Goal: Transaction & Acquisition: Book appointment/travel/reservation

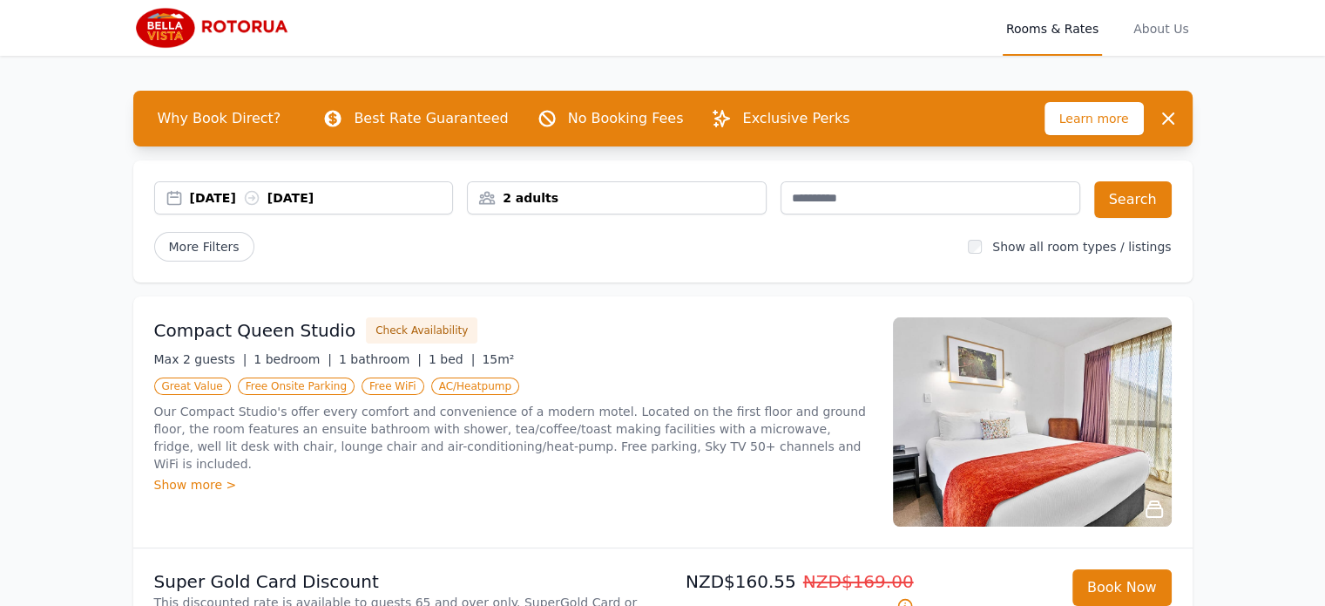
click at [213, 200] on div "[DATE] [DATE]" at bounding box center [321, 197] width 263 height 17
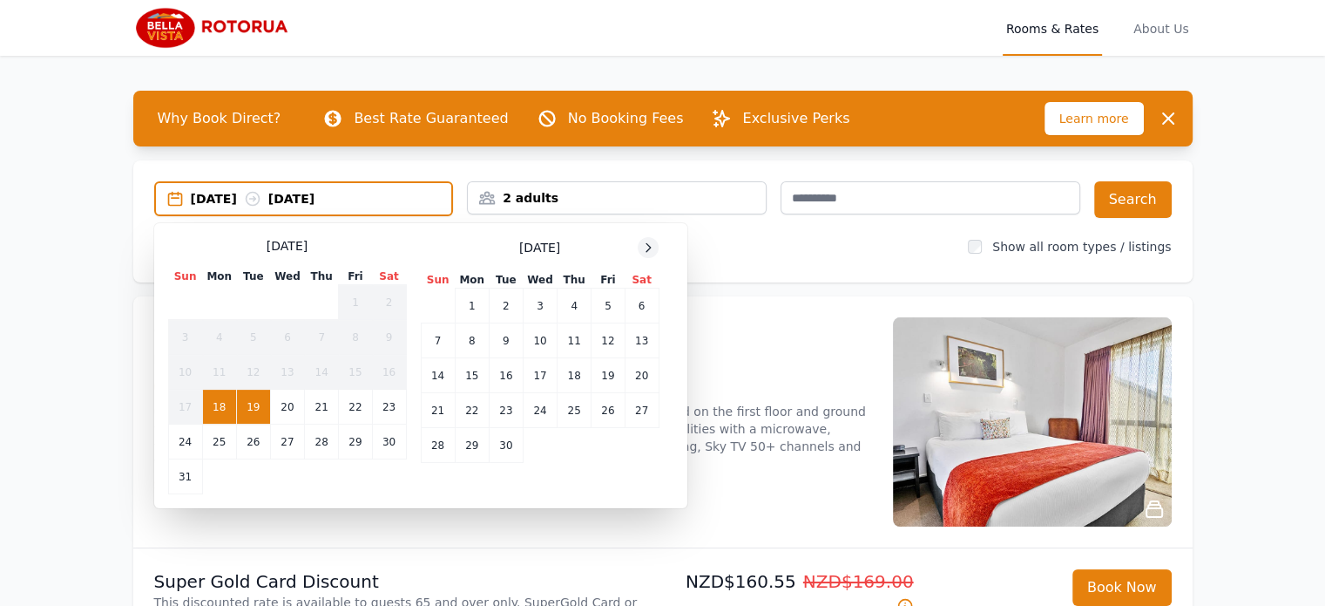
click at [645, 240] on icon at bounding box center [648, 247] width 14 height 14
click at [644, 240] on icon at bounding box center [648, 247] width 14 height 14
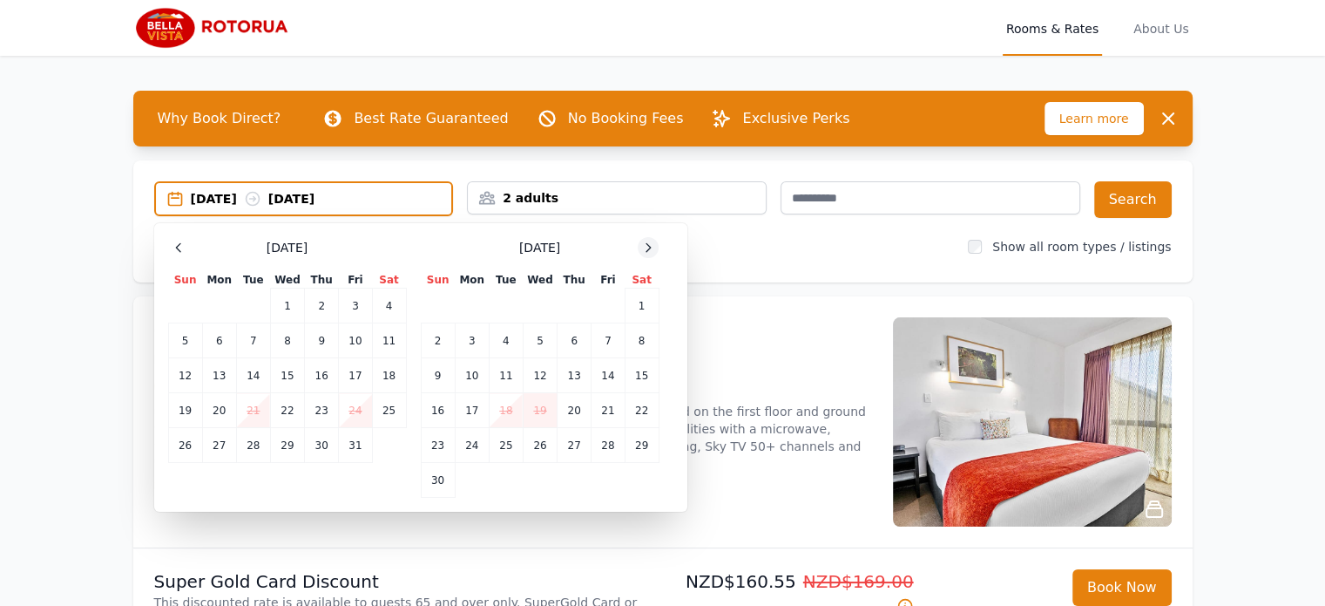
click at [644, 240] on icon at bounding box center [648, 247] width 14 height 14
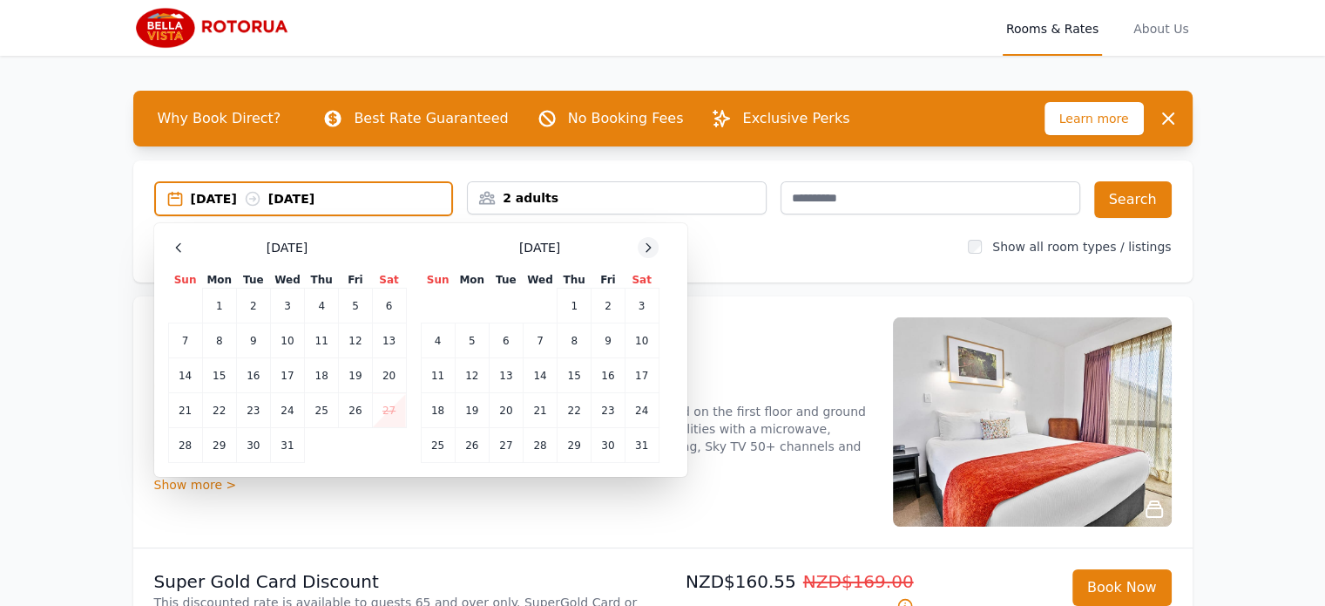
click at [644, 241] on icon at bounding box center [648, 247] width 14 height 14
click at [502, 404] on td "24" at bounding box center [506, 410] width 34 height 35
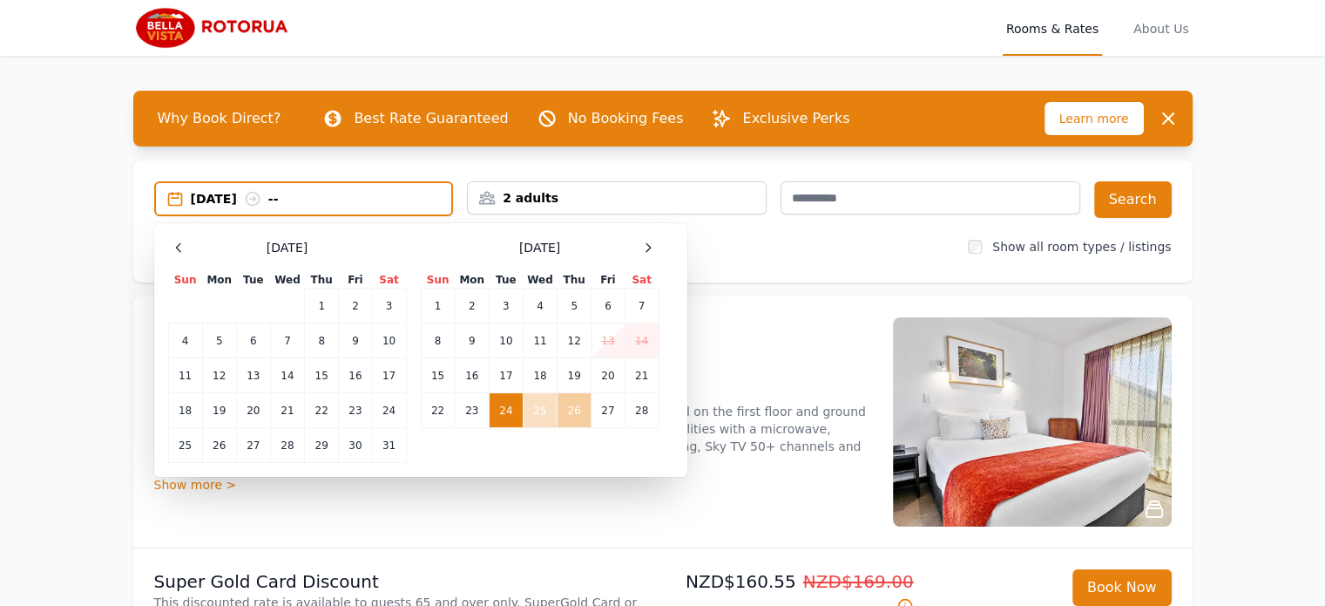
click at [567, 418] on td "26" at bounding box center [575, 410] width 34 height 35
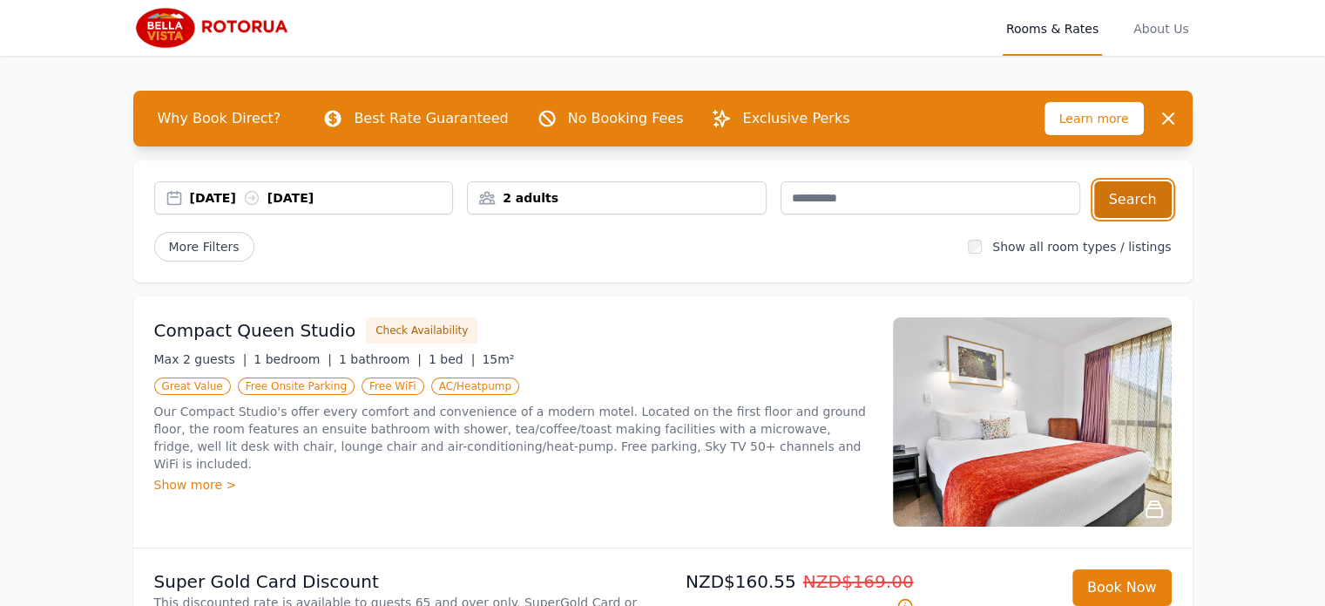
click at [1118, 211] on button "Search" at bounding box center [1133, 199] width 78 height 37
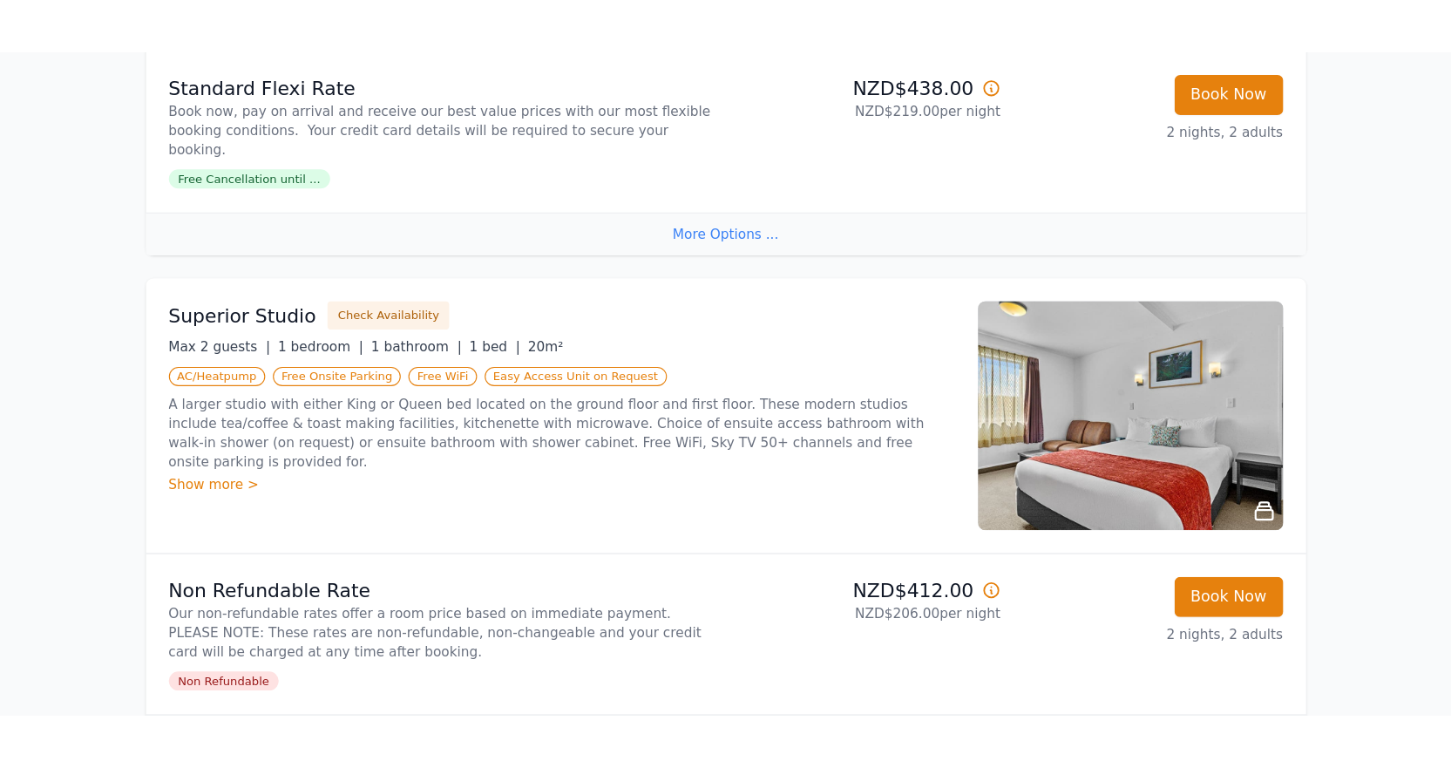
scroll to position [958, 0]
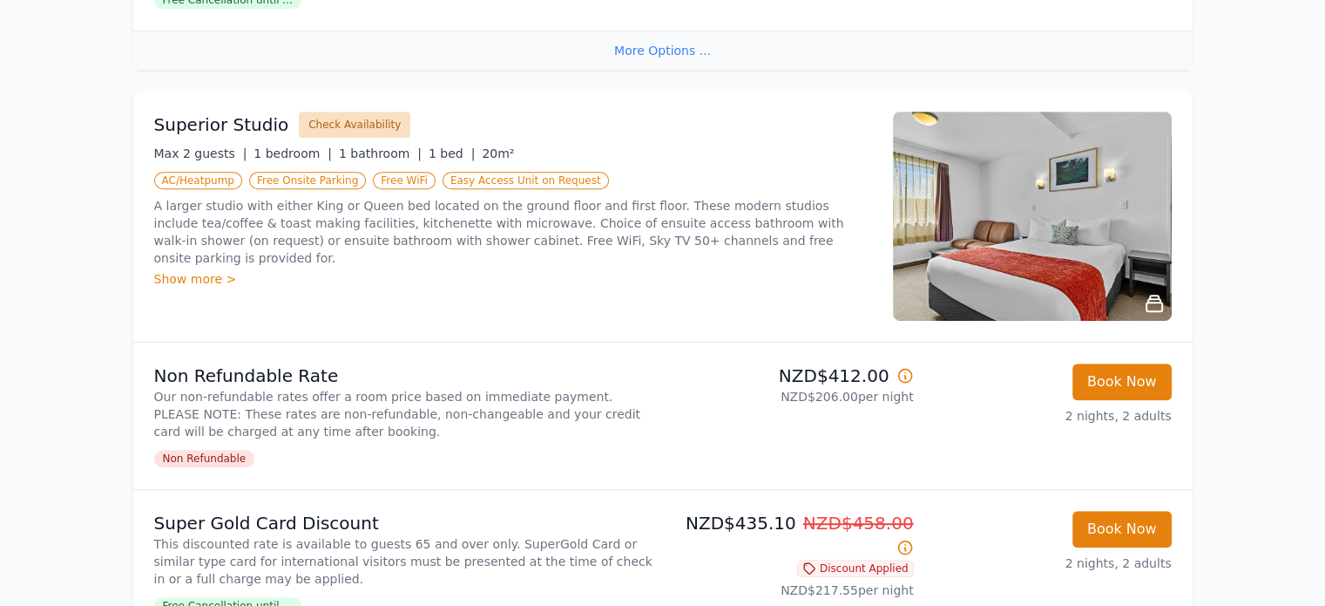
click at [348, 112] on button "Check Availability" at bounding box center [355, 125] width 112 height 26
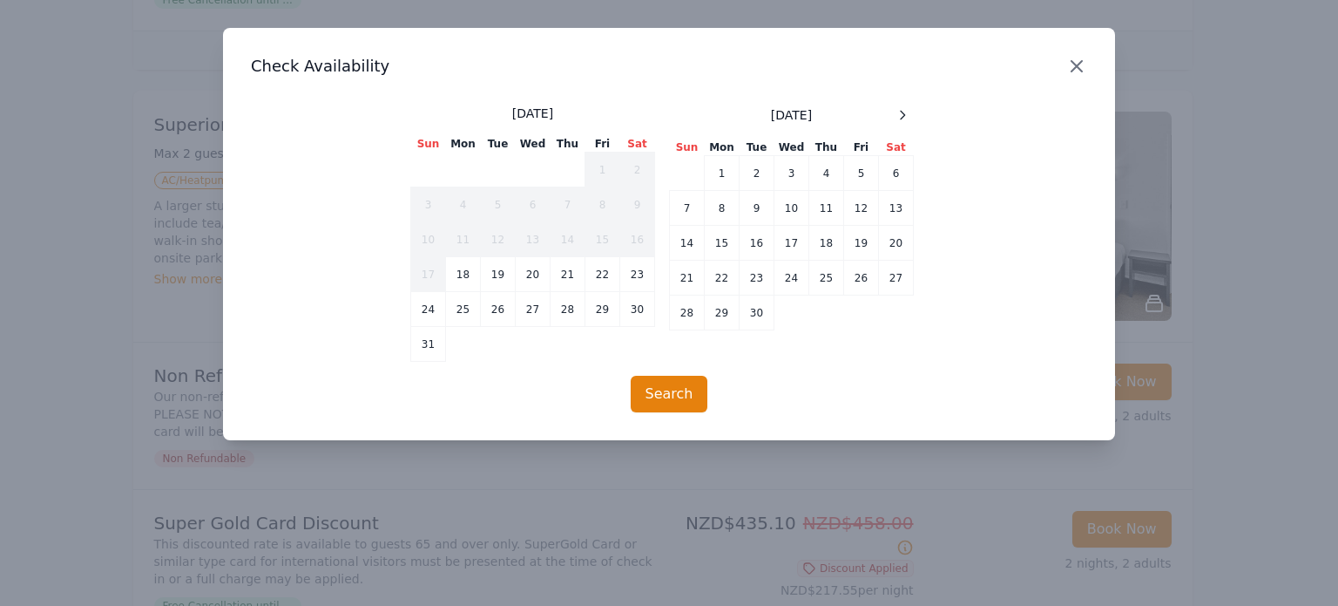
click at [1081, 64] on icon "button" at bounding box center [1077, 66] width 21 height 21
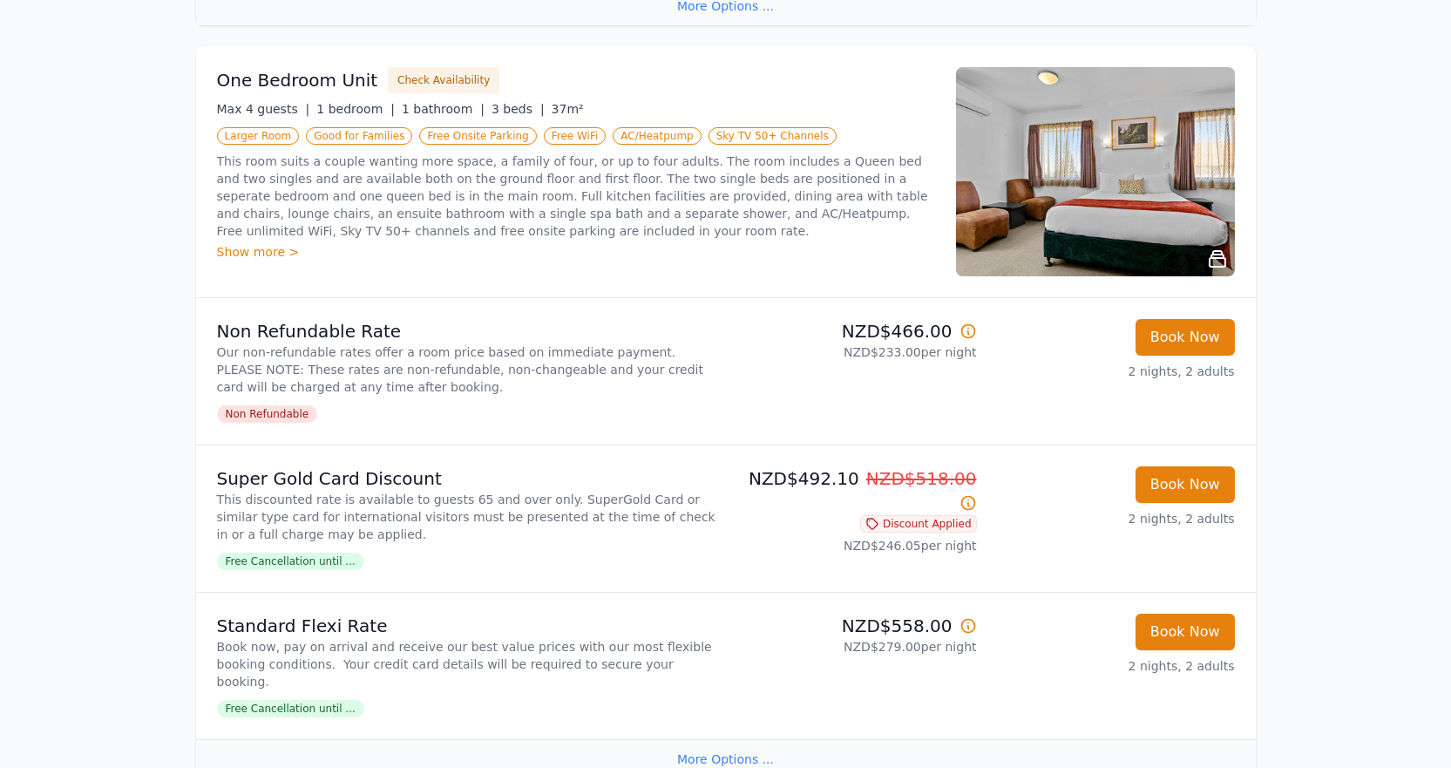
scroll to position [4161, 0]
